Goal: Transaction & Acquisition: Book appointment/travel/reservation

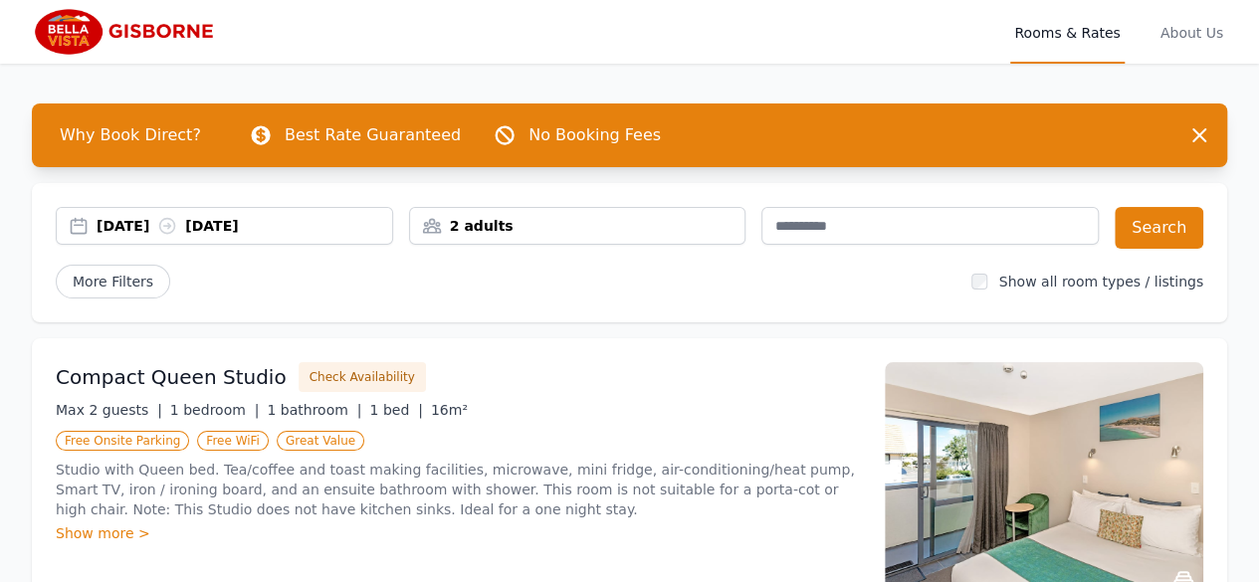
click at [645, 237] on div "2 adults" at bounding box center [578, 226] width 338 height 38
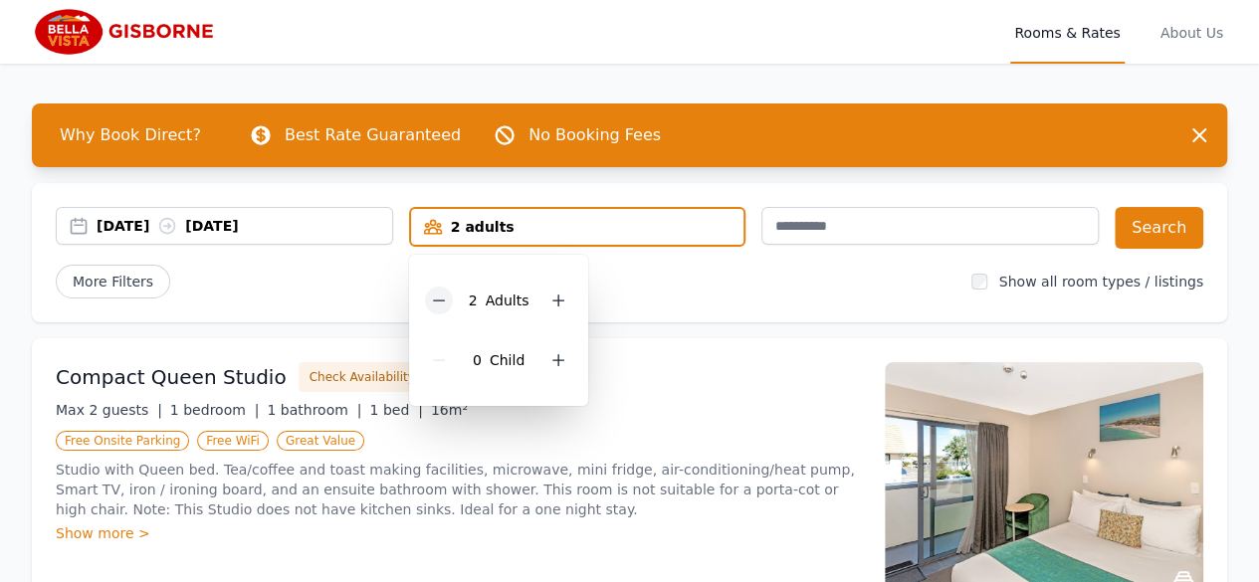
click at [450, 299] on div at bounding box center [439, 301] width 28 height 28
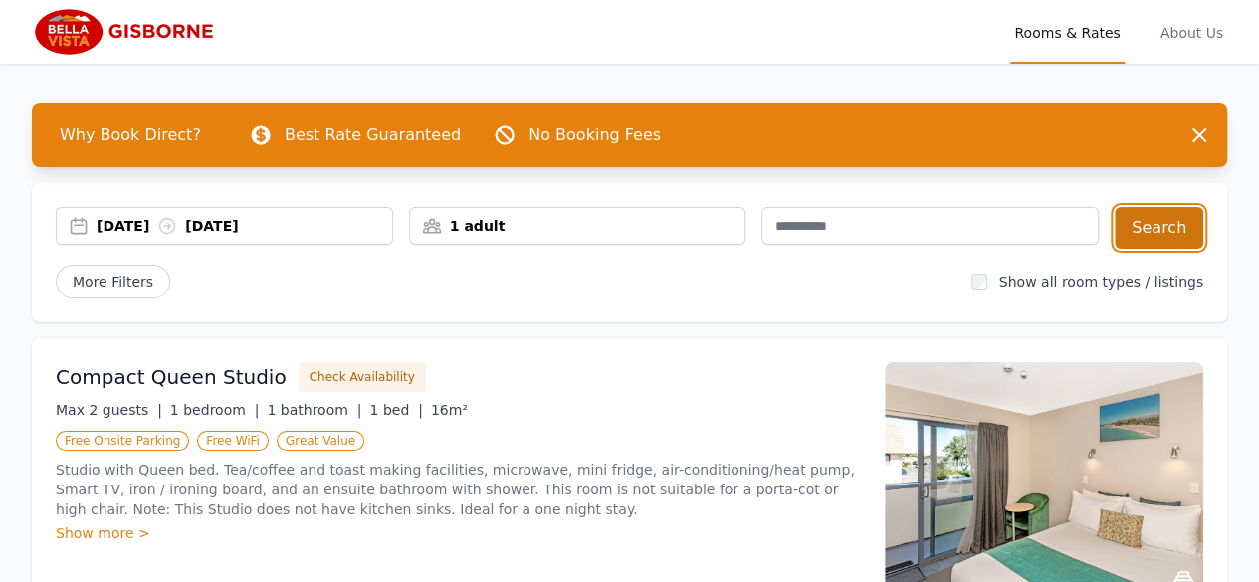
click at [1163, 232] on button "Search" at bounding box center [1159, 228] width 89 height 42
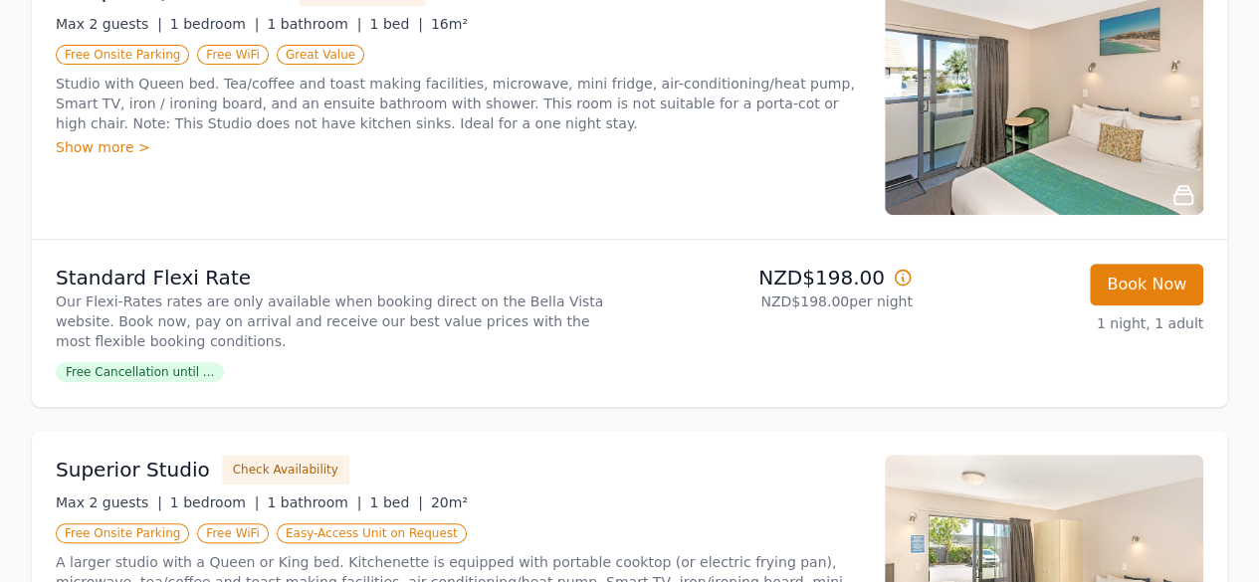
scroll to position [299, 0]
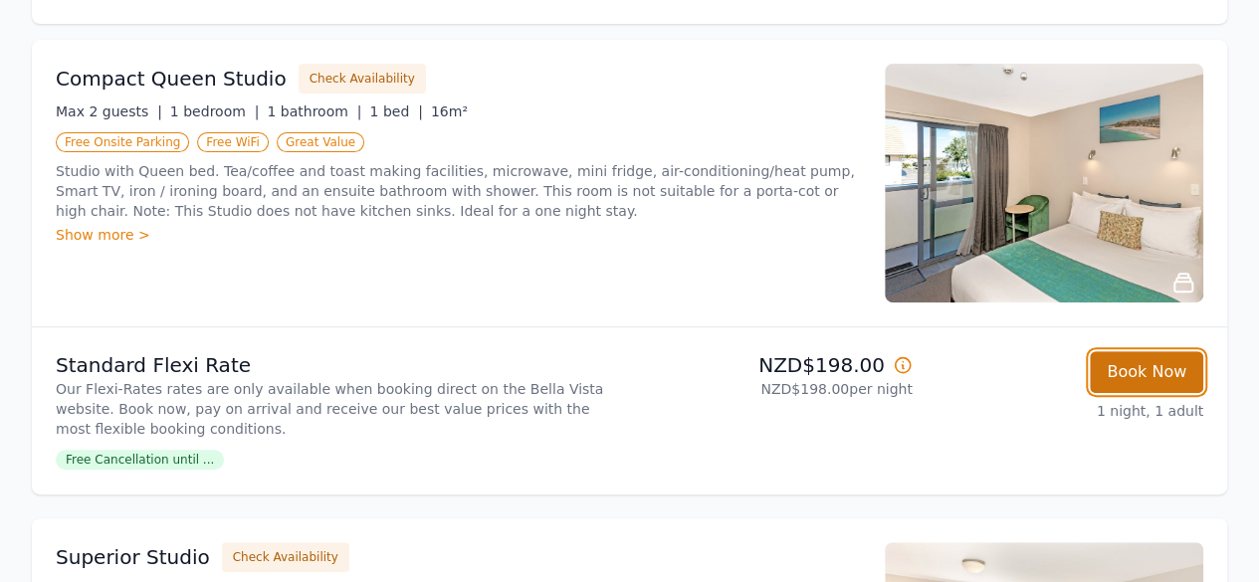
click at [1124, 369] on button "Book Now" at bounding box center [1147, 372] width 114 height 42
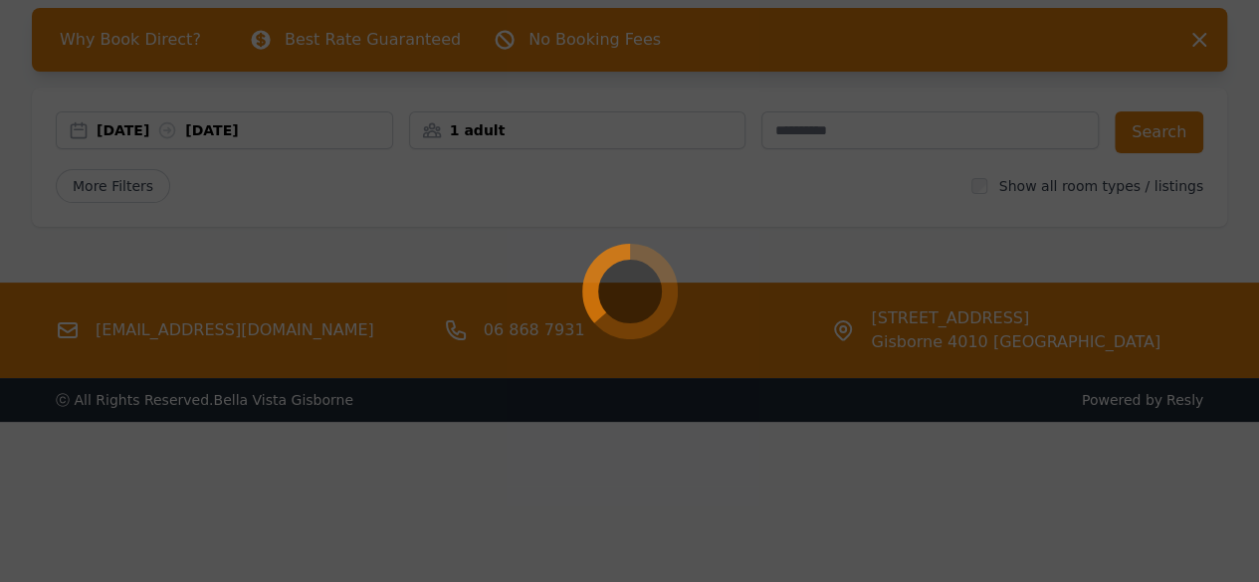
scroll to position [96, 0]
select select "**"
